Goal: Task Accomplishment & Management: Manage account settings

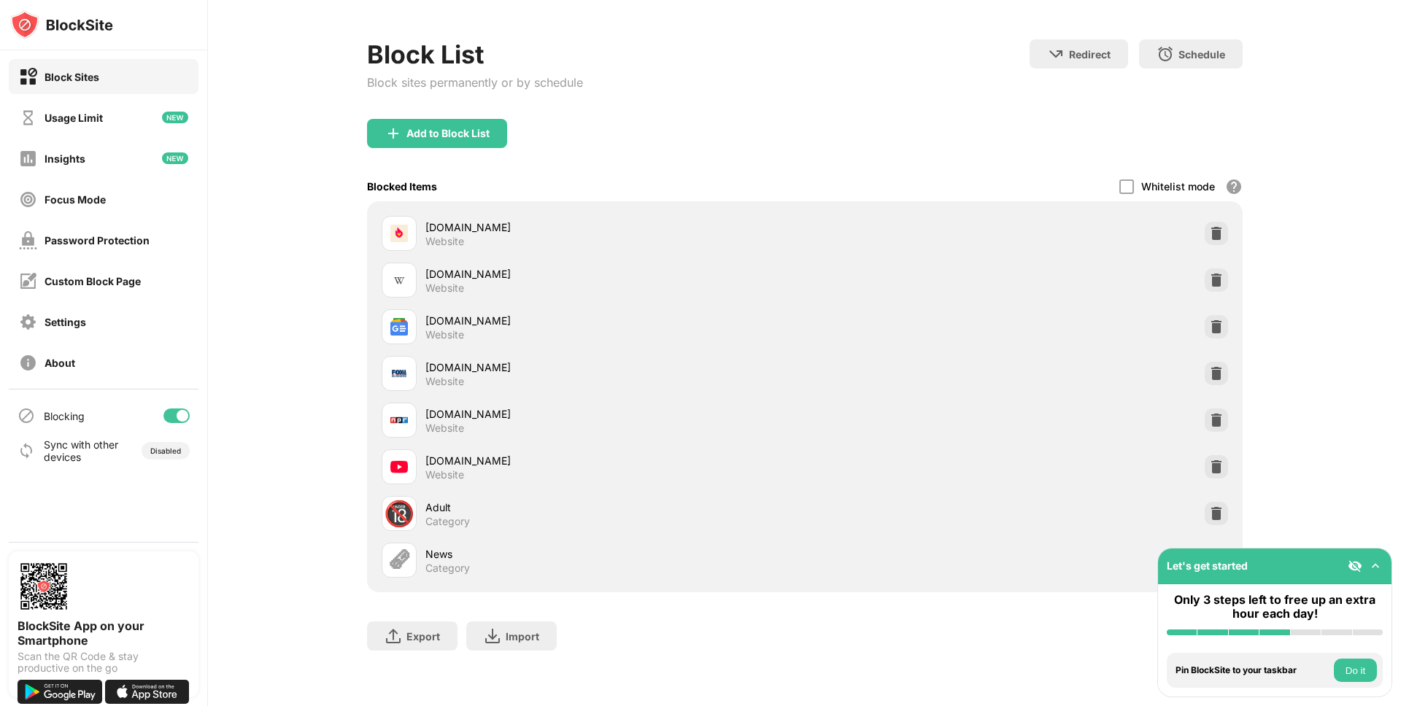
scroll to position [63, 0]
click at [1213, 549] on div at bounding box center [1216, 560] width 23 height 23
